Goal: Obtain resource: Download file/media

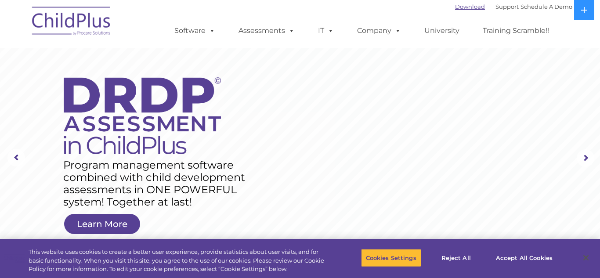
click at [461, 5] on link "Download" at bounding box center [470, 6] width 30 height 7
click at [455, 6] on link "Download" at bounding box center [470, 6] width 30 height 7
click at [463, 9] on link "Download" at bounding box center [470, 6] width 30 height 7
click at [213, 30] on span at bounding box center [211, 30] width 10 height 8
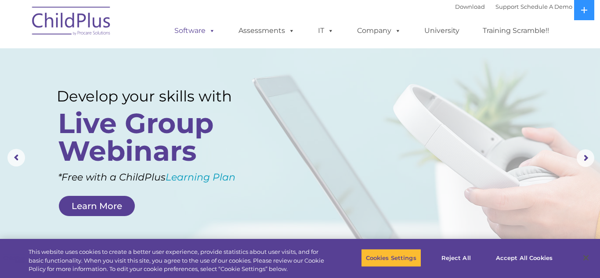
click at [205, 34] on link "Software" at bounding box center [195, 31] width 58 height 18
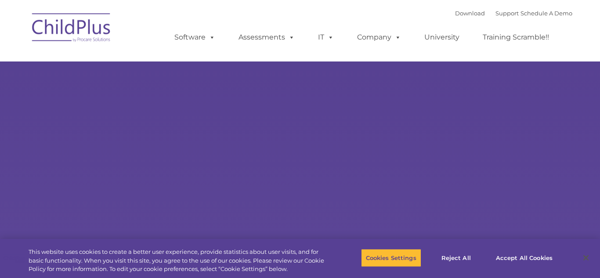
type input ""
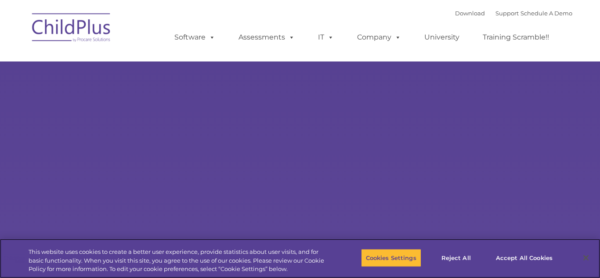
select select "MEDIUM"
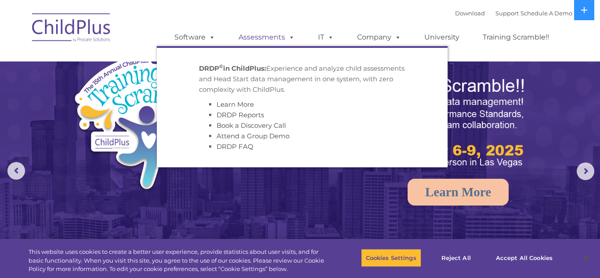
click at [284, 41] on link "Assessments" at bounding box center [267, 38] width 74 height 18
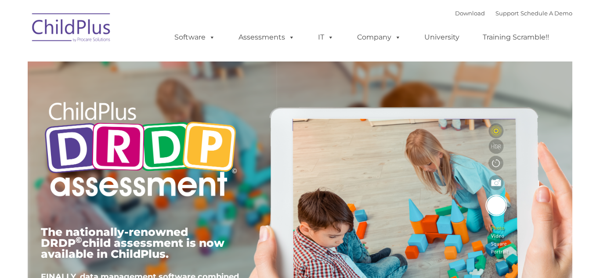
click at [327, 36] on span at bounding box center [329, 37] width 10 height 8
click at [467, 12] on link "Download" at bounding box center [470, 13] width 30 height 7
type input ""
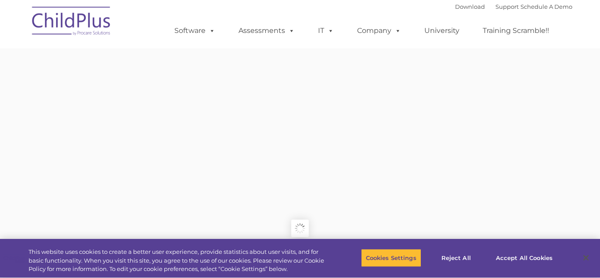
type input ""
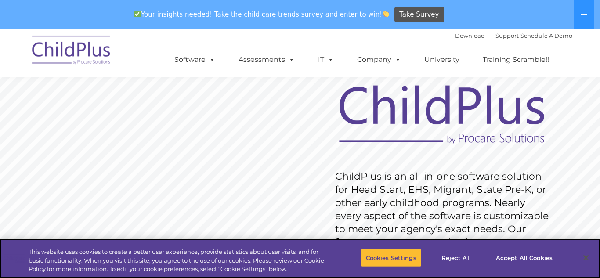
scroll to position [61, 0]
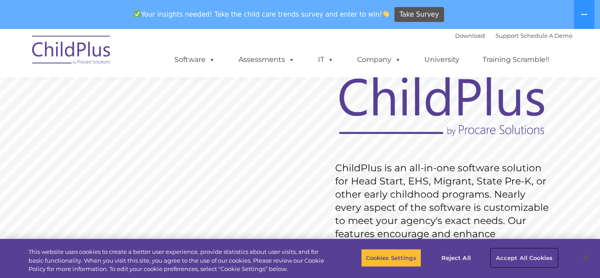
click at [512, 253] on button "Accept All Cookies" at bounding box center [524, 258] width 66 height 18
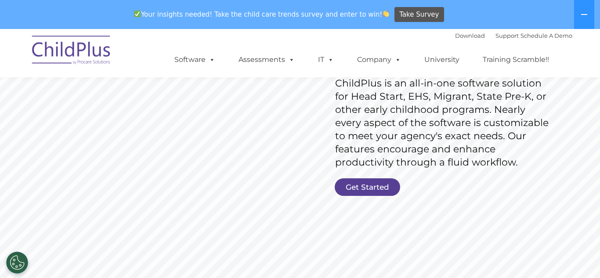
scroll to position [149, 0]
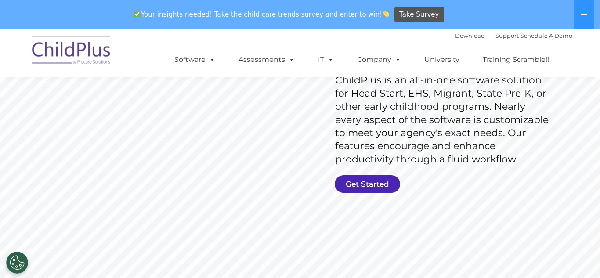
click at [354, 188] on link "Get Started" at bounding box center [367, 184] width 65 height 18
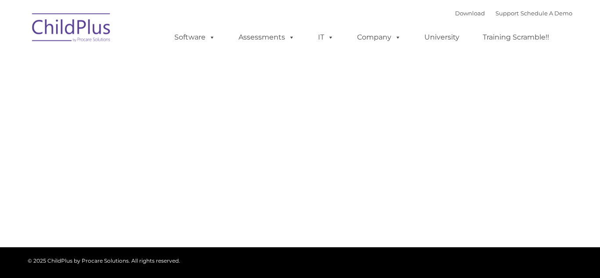
type input ""
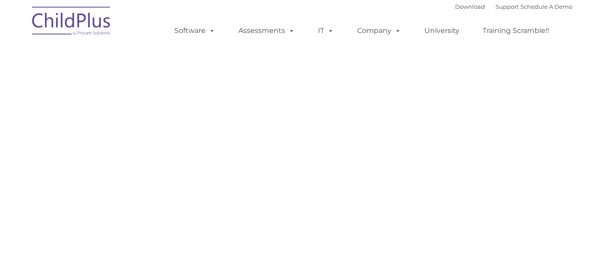
select select "MEDIUM"
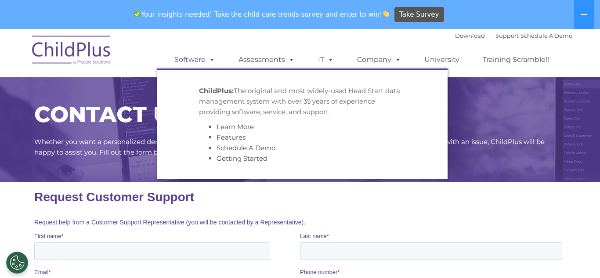
click at [204, 61] on link "Software" at bounding box center [195, 60] width 58 height 18
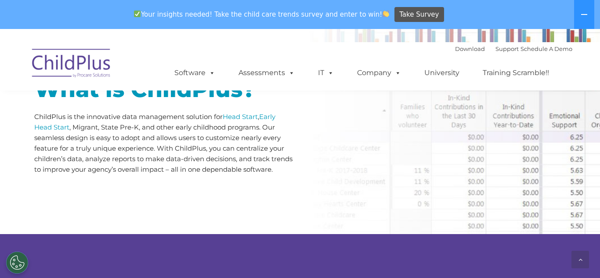
scroll to position [461, 0]
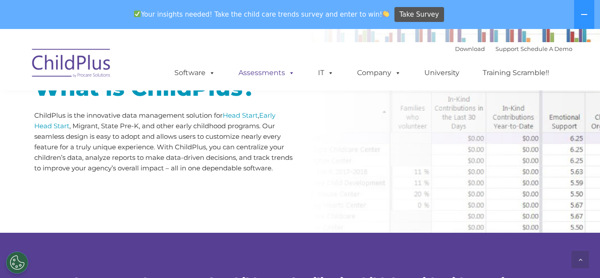
click at [290, 77] on span at bounding box center [290, 73] width 10 height 8
click at [282, 75] on link "Assessments" at bounding box center [267, 73] width 74 height 18
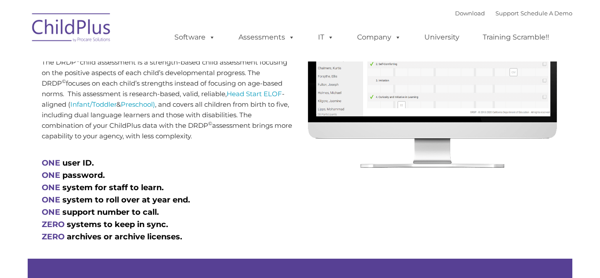
scroll to position [457, 0]
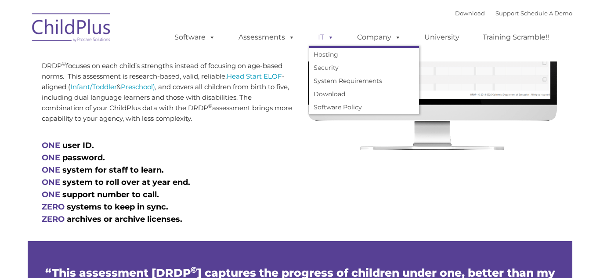
click at [328, 37] on span at bounding box center [329, 37] width 10 height 8
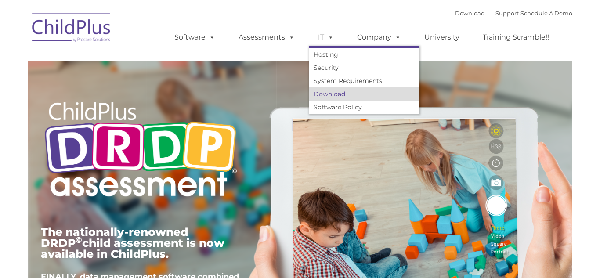
click at [337, 94] on link "Download" at bounding box center [364, 93] width 110 height 13
